Goal: Use online tool/utility

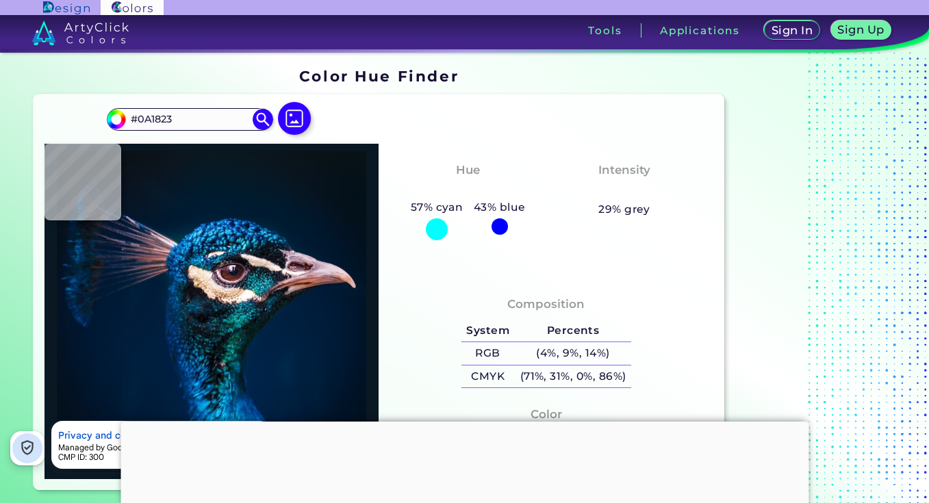
click at [176, 120] on input "#0A1823" at bounding box center [189, 119] width 127 height 18
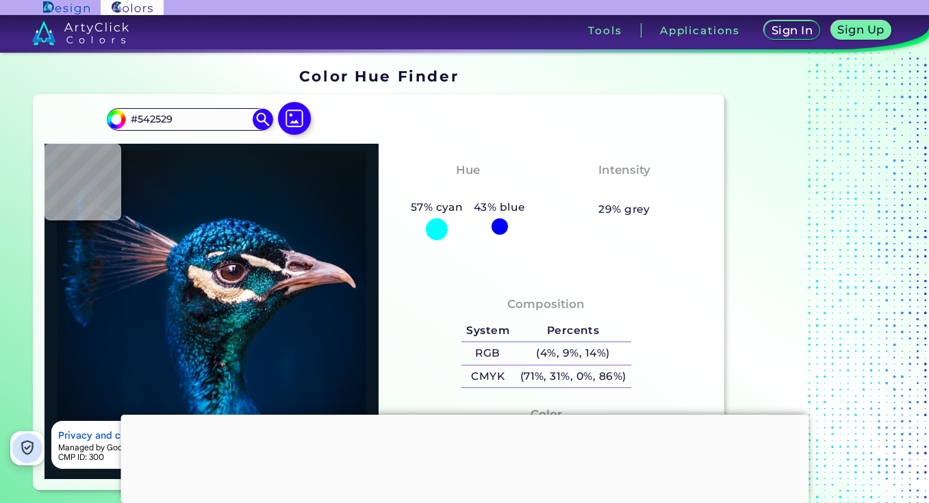
type input "#542529"
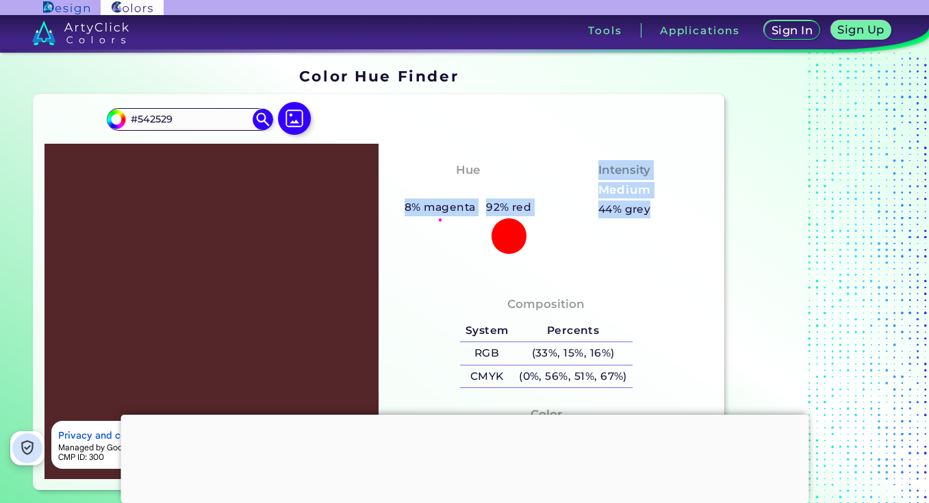
drag, startPoint x: 666, startPoint y: 209, endPoint x: 410, endPoint y: 153, distance: 262.8
click at [410, 153] on div "Hue Red 8% magenta 92% red Intensity Medium 44% grey" at bounding box center [545, 211] width 335 height 134
copy div "8% magenta 92% red Intensity Medium 44% grey"
click at [662, 241] on div "Hue Red 8% magenta 92% red Intensity Medium 44% grey" at bounding box center [545, 211] width 335 height 134
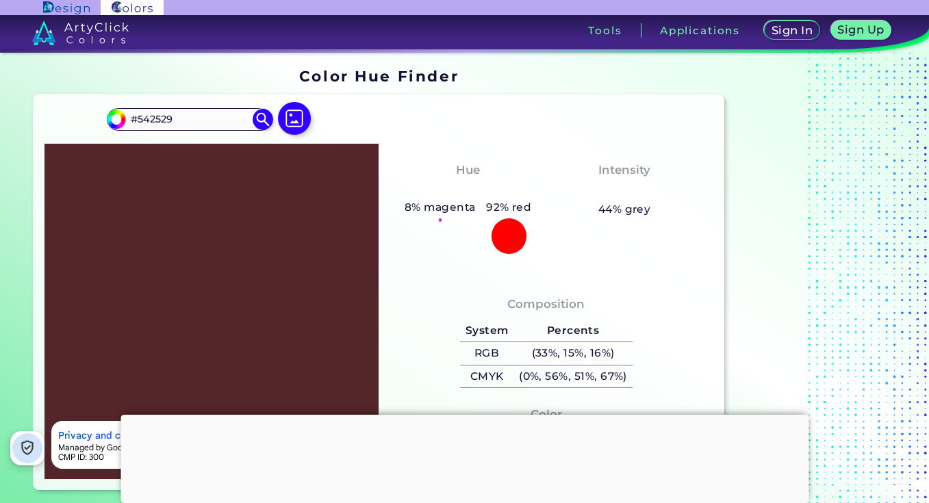
drag, startPoint x: 415, startPoint y: 146, endPoint x: 636, endPoint y: 220, distance: 232.8
click at [636, 220] on div "Hue Red 8% magenta 92% red Intensity Medium 44% grey" at bounding box center [545, 211] width 335 height 134
copy div "Hue Red 8% magenta 92% red Intensity Medium 44% grey"
click at [180, 114] on input "#542529" at bounding box center [189, 119] width 127 height 18
paste input "77372F"
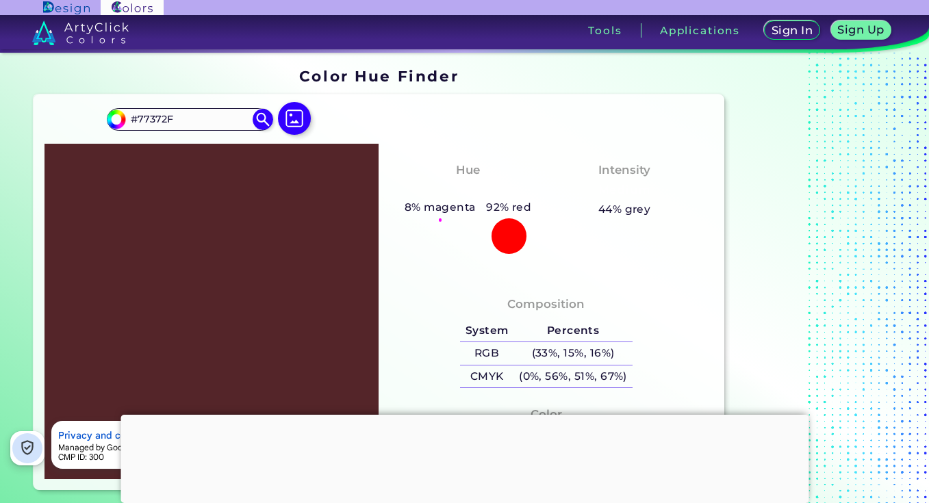
type input "#77372F"
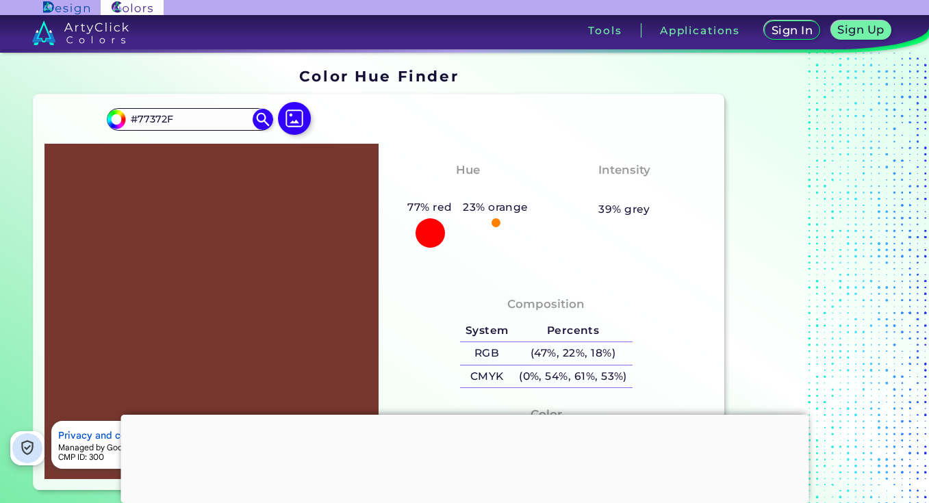
type input "#77372f"
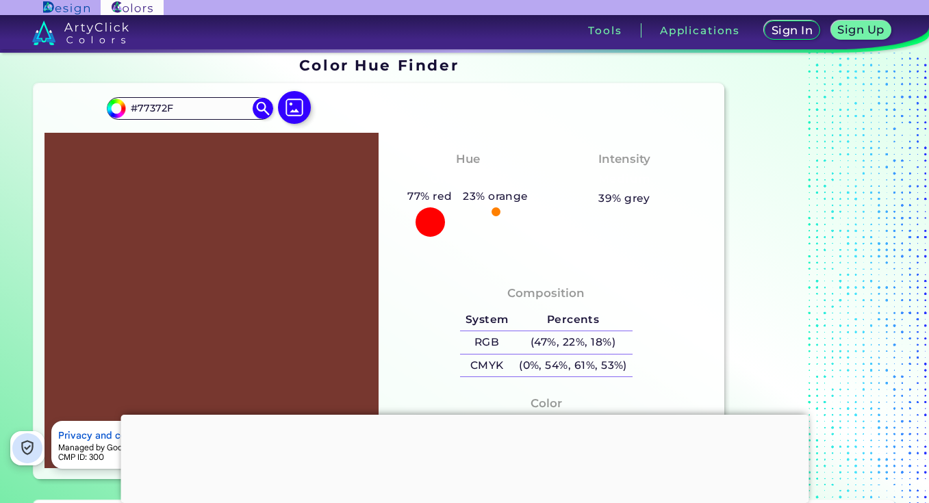
scroll to position [4, 0]
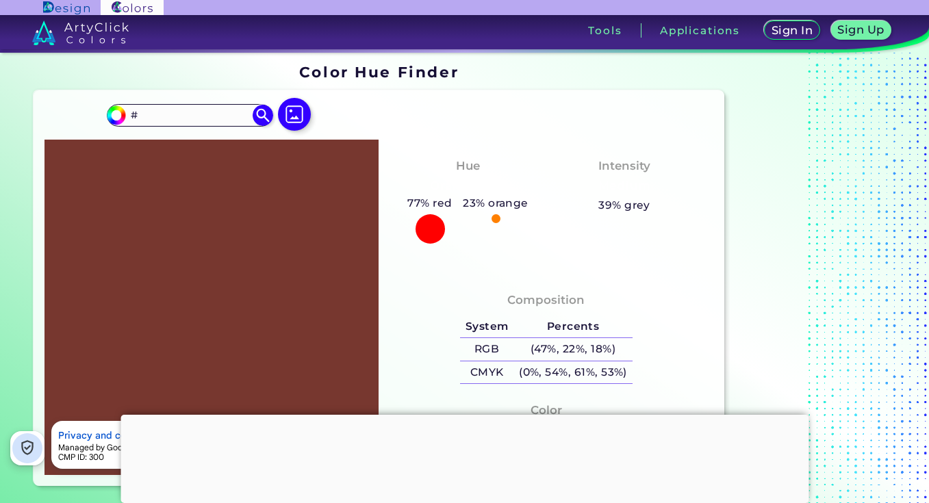
paste input "542529"
type input "#542529"
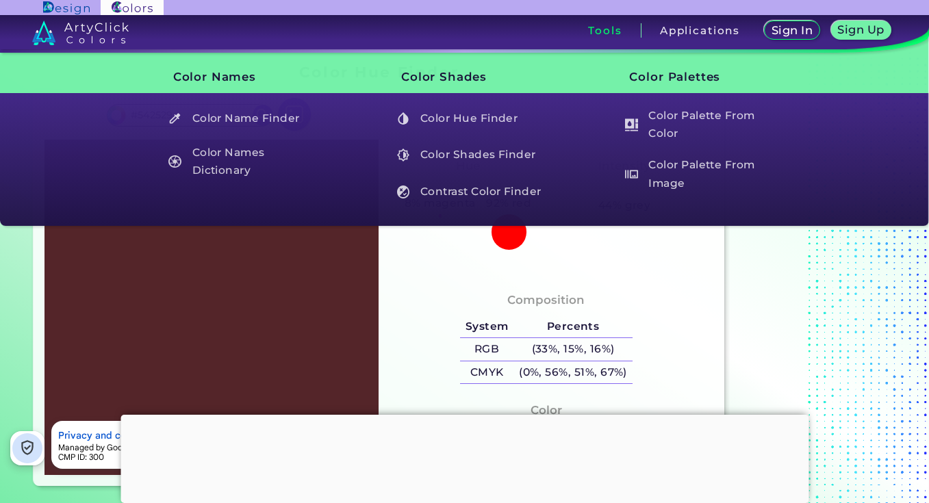
click at [597, 31] on h3 "Tools" at bounding box center [605, 30] width 34 height 10
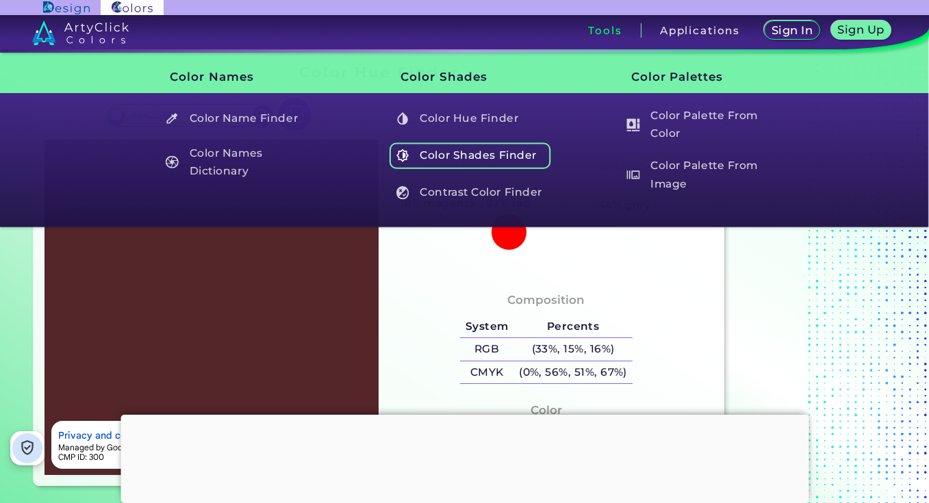
click at [477, 157] on h5 "Color Shades Finder" at bounding box center [469, 155] width 161 height 26
